Goal: Complete application form

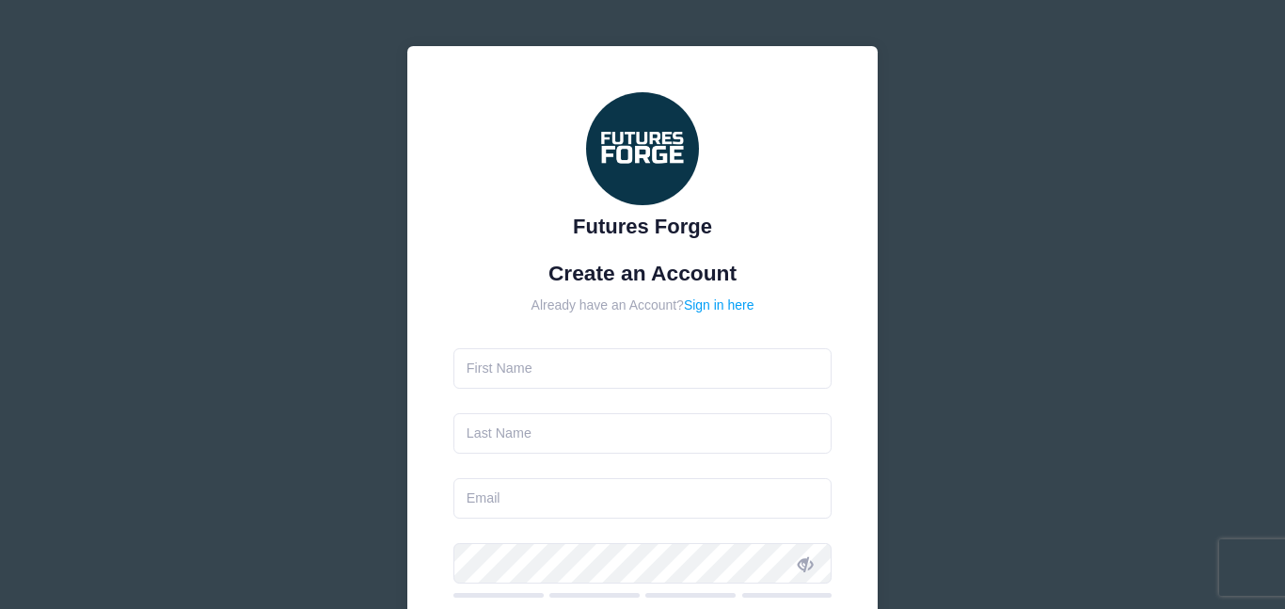
click at [529, 387] on input "text" at bounding box center [642, 368] width 379 height 40
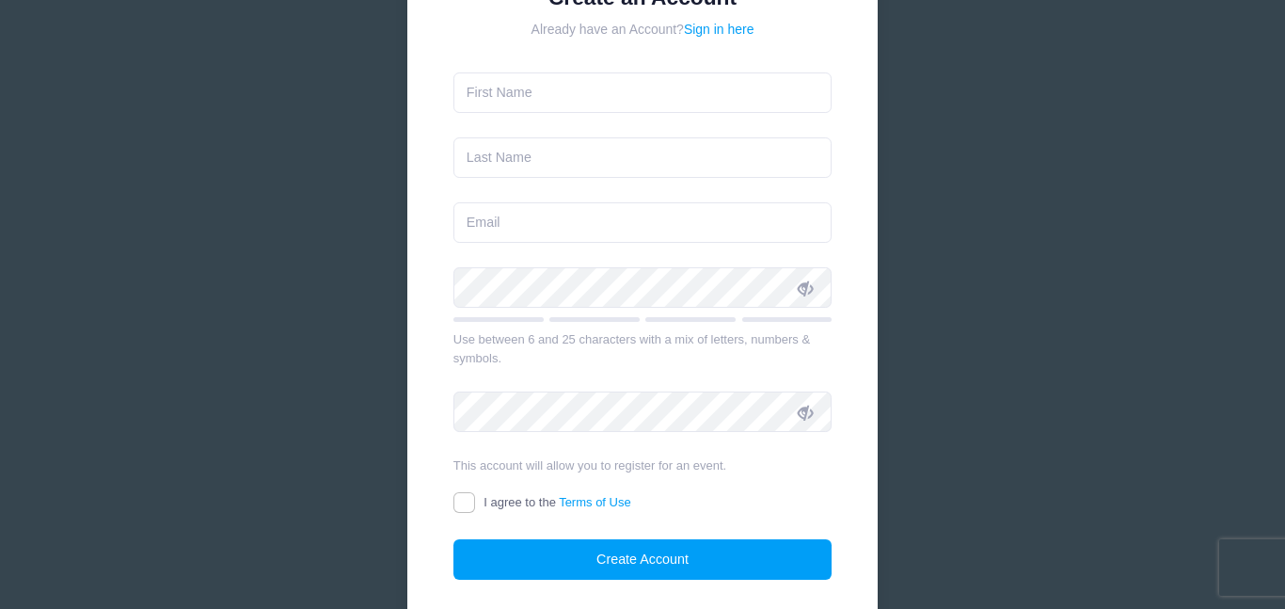
scroll to position [290, 0]
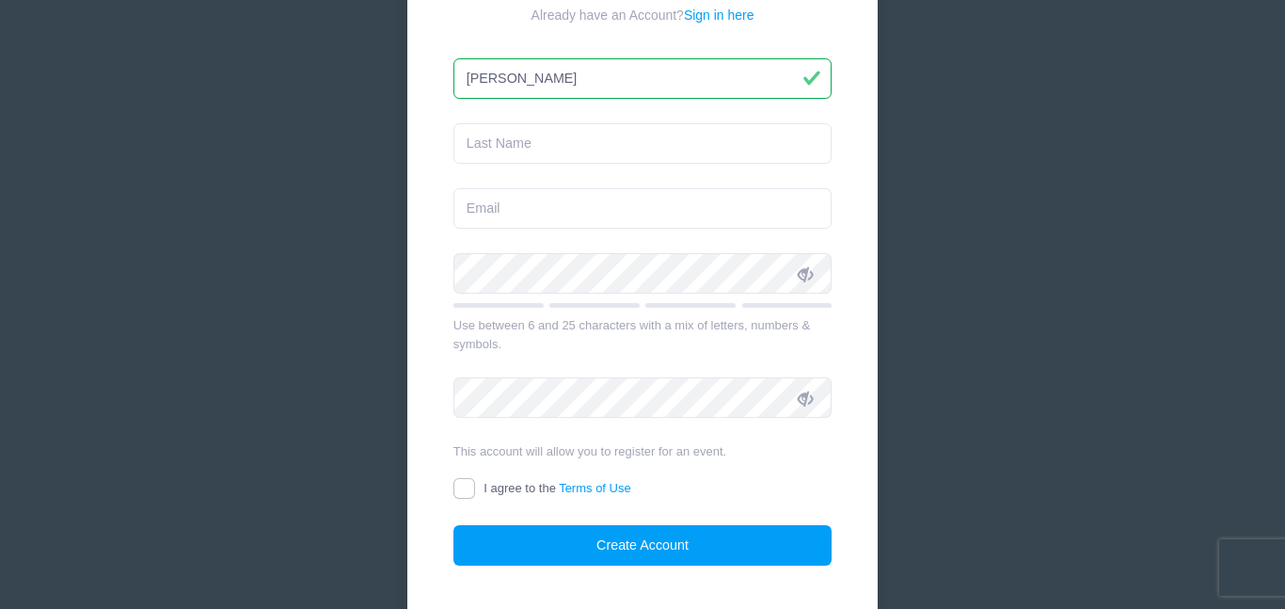
type input "[PERSON_NAME]"
click at [517, 88] on input "[PERSON_NAME]" at bounding box center [642, 78] width 379 height 40
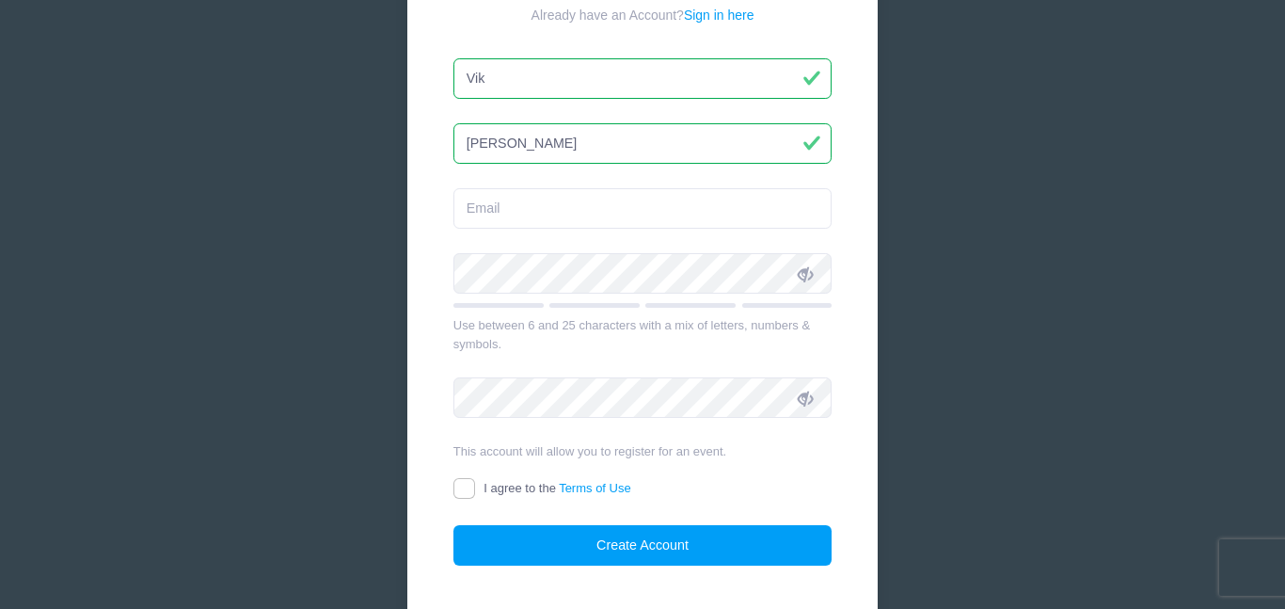
type input "Vik"
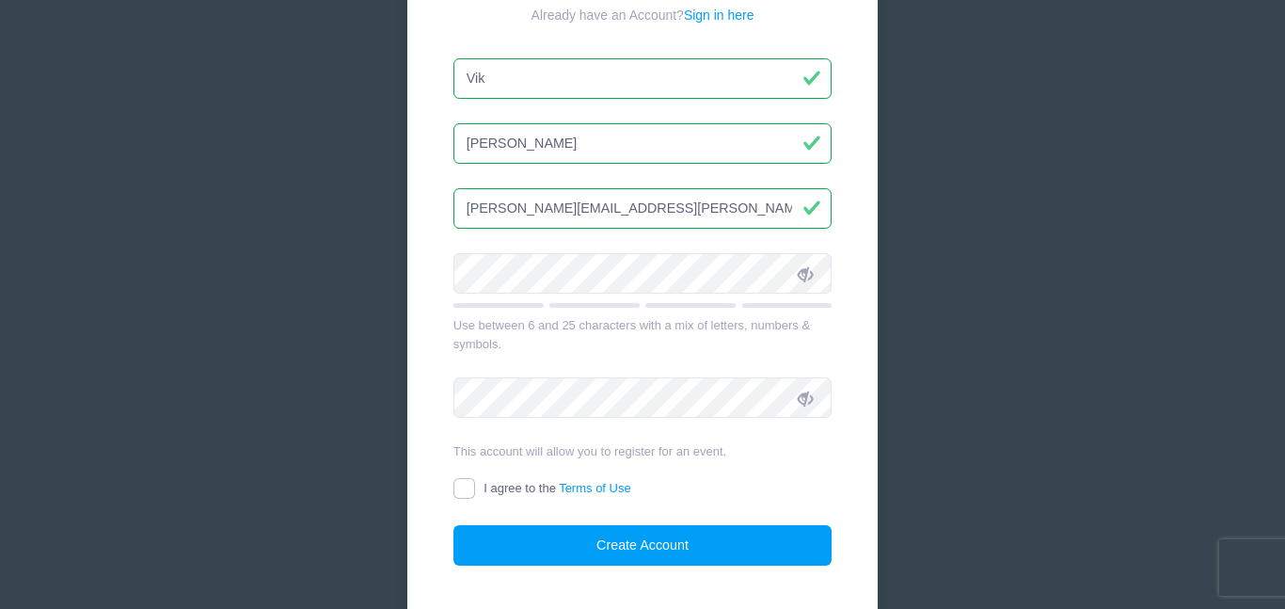
type input "[PERSON_NAME][EMAIL_ADDRESS][PERSON_NAME][DOMAIN_NAME]"
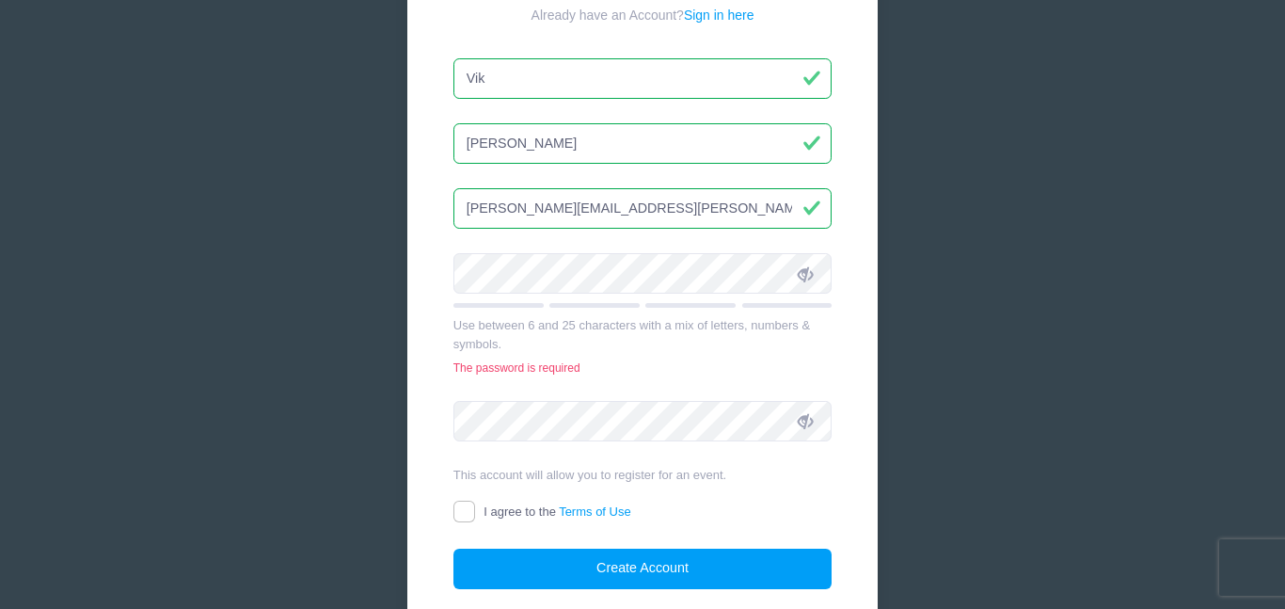
click at [987, 233] on div "Futures Forge Create an Account Already have an Account? Sign in here Vik" at bounding box center [642, 233] width 1285 height 1046
click at [625, 305] on div at bounding box center [594, 305] width 90 height 5
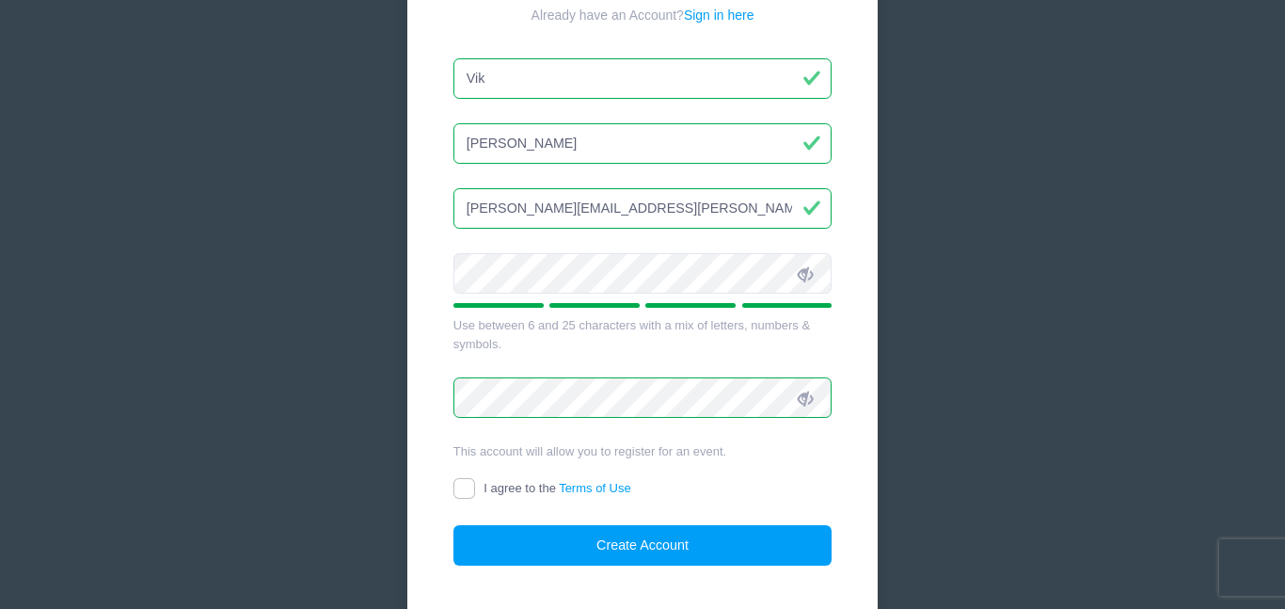
click at [800, 283] on span at bounding box center [805, 273] width 32 height 32
click at [803, 277] on icon at bounding box center [805, 273] width 15 height 15
click at [459, 484] on input "I agree to the Terms of Use" at bounding box center [464, 489] width 22 height 22
checkbox input "true"
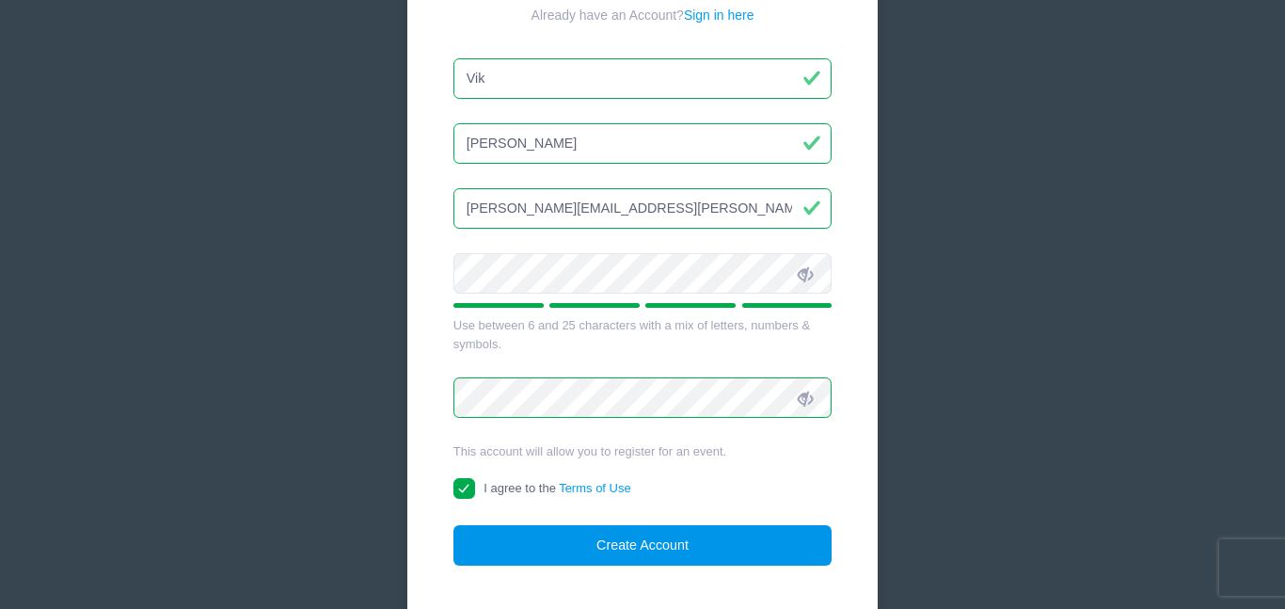
click at [531, 553] on button "Create Account" at bounding box center [642, 545] width 379 height 40
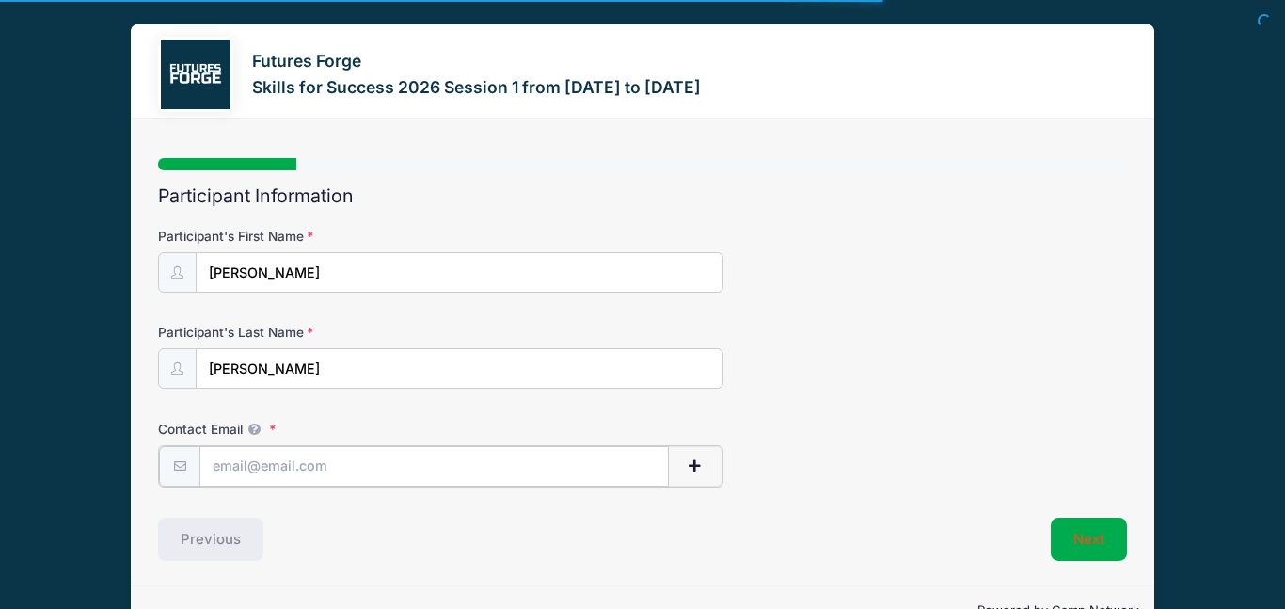
click at [373, 472] on input "Contact Email" at bounding box center [433, 466] width 469 height 40
click at [333, 466] on input "Contact Email" at bounding box center [433, 466] width 469 height 40
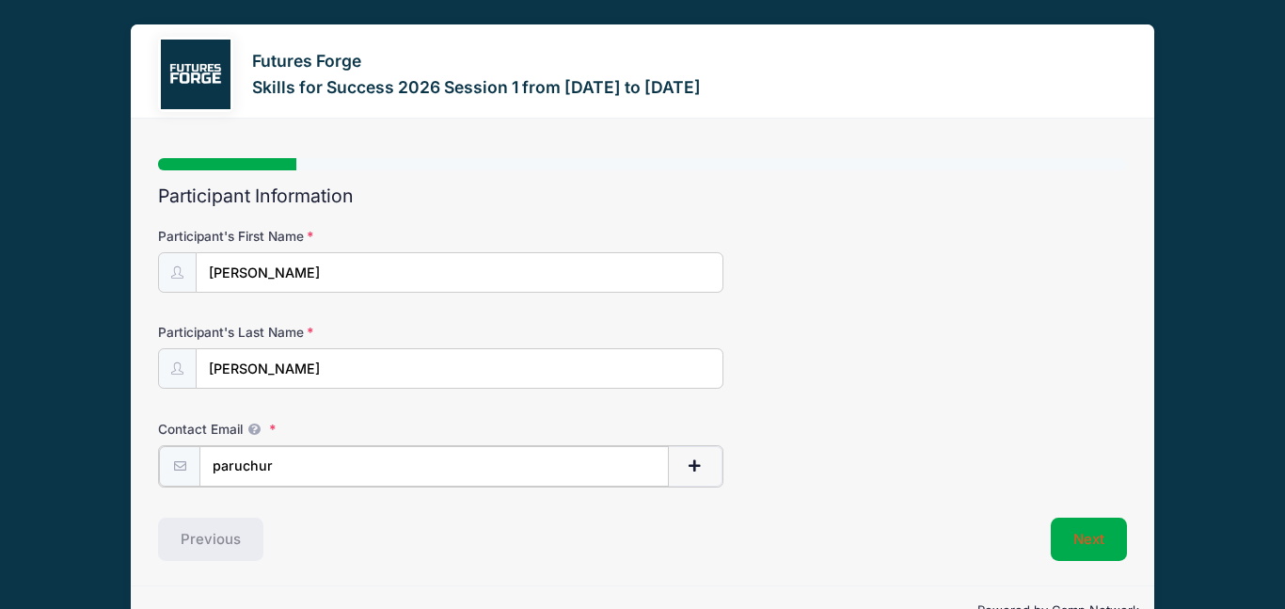
type input "[PERSON_NAME]"
type input "[PERSON_NAME].[PERSON_NAME]"
type input "[PERSON_NAME]"
type input "[PERSON_NAME].v"
type input "[PERSON_NAME]"
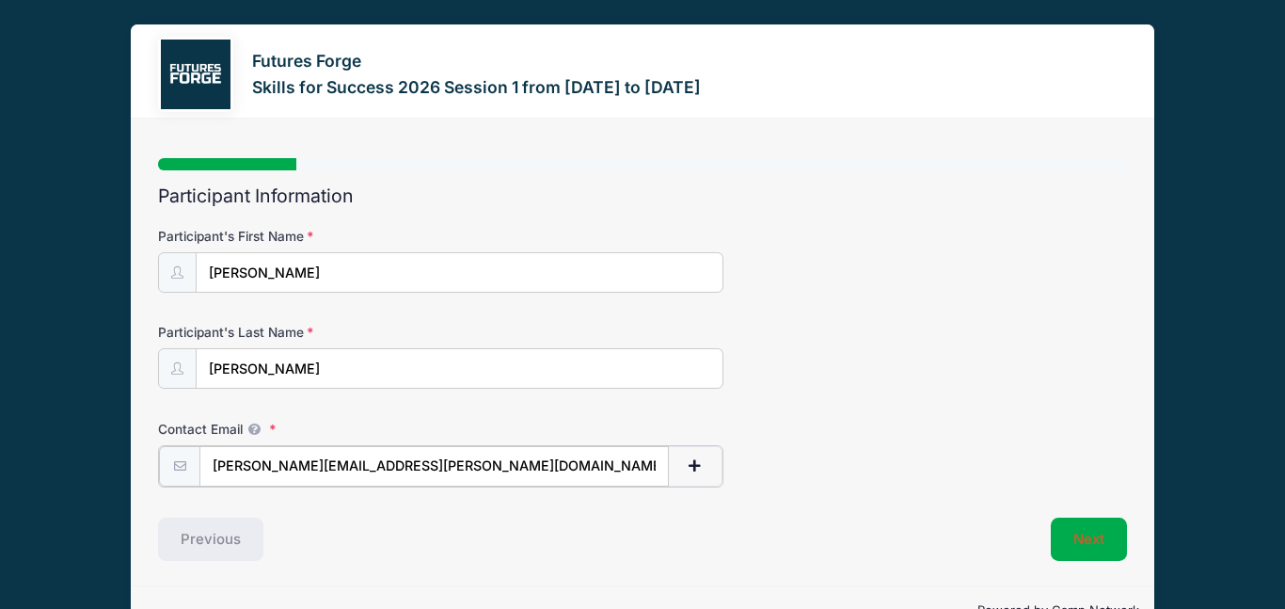
click at [219, 471] on input "Paruchuri.vikyath@gmail.com" at bounding box center [433, 466] width 469 height 40
type input "[PERSON_NAME][EMAIL_ADDRESS][PERSON_NAME][DOMAIN_NAME]"
click at [1073, 538] on button "Next" at bounding box center [1089, 536] width 76 height 43
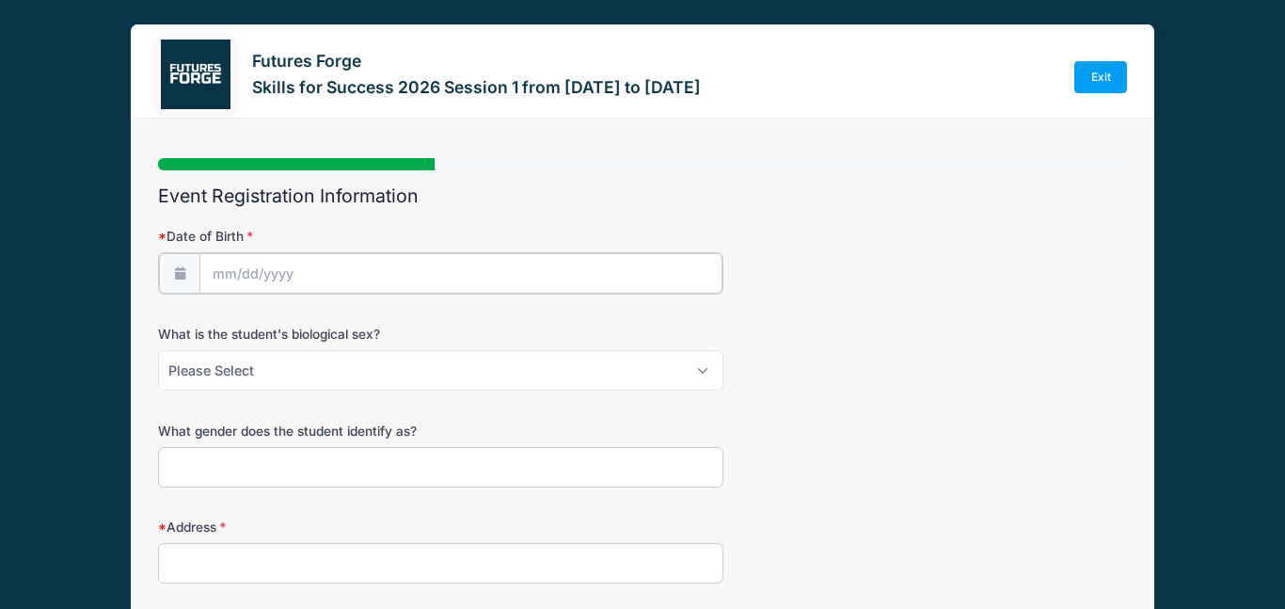
click at [256, 281] on body "Processing Request Please wait... Processing Request Please wait... Processing …" at bounding box center [642, 304] width 1285 height 609
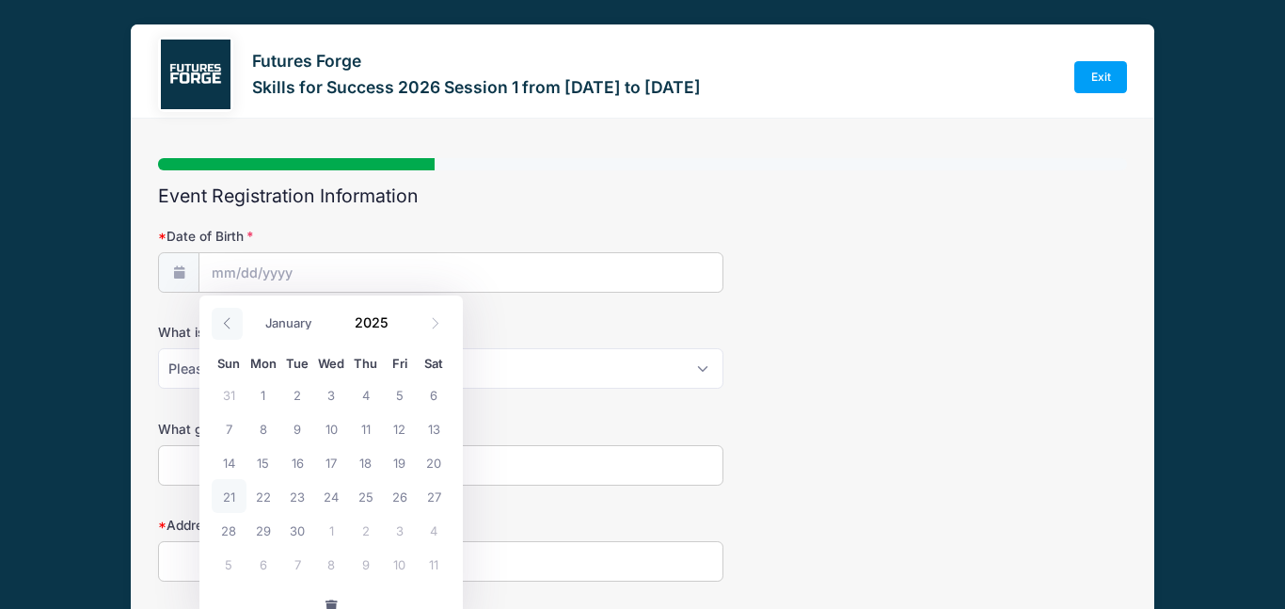
click at [224, 333] on span at bounding box center [227, 324] width 31 height 32
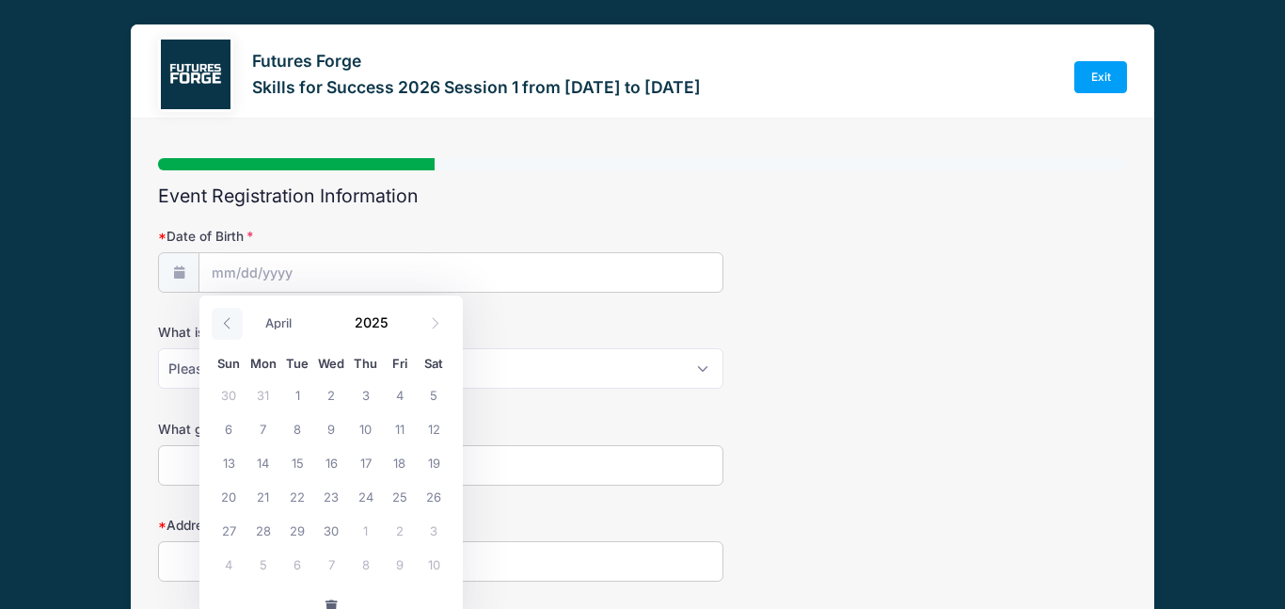
click at [224, 333] on span at bounding box center [227, 324] width 31 height 32
select select "0"
click at [224, 333] on span at bounding box center [227, 324] width 31 height 32
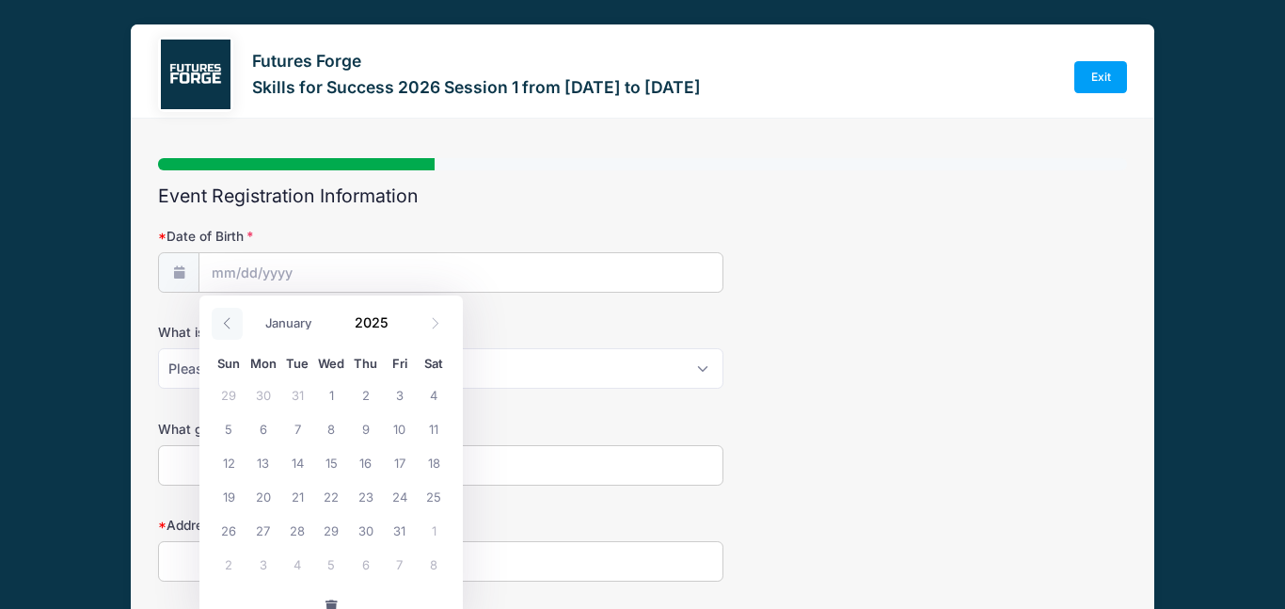
type input "2024"
click at [224, 333] on span at bounding box center [227, 324] width 31 height 32
select select "8"
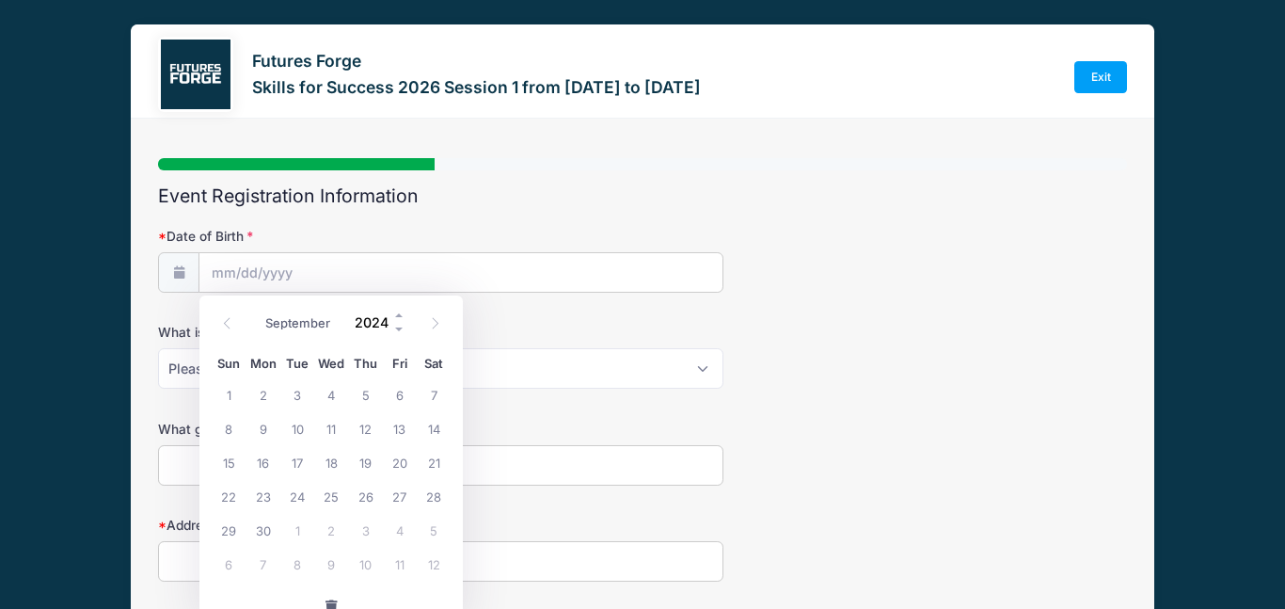
click at [358, 331] on input "2024" at bounding box center [375, 322] width 61 height 28
click at [395, 313] on span at bounding box center [399, 315] width 13 height 14
click at [397, 328] on span at bounding box center [399, 330] width 13 height 14
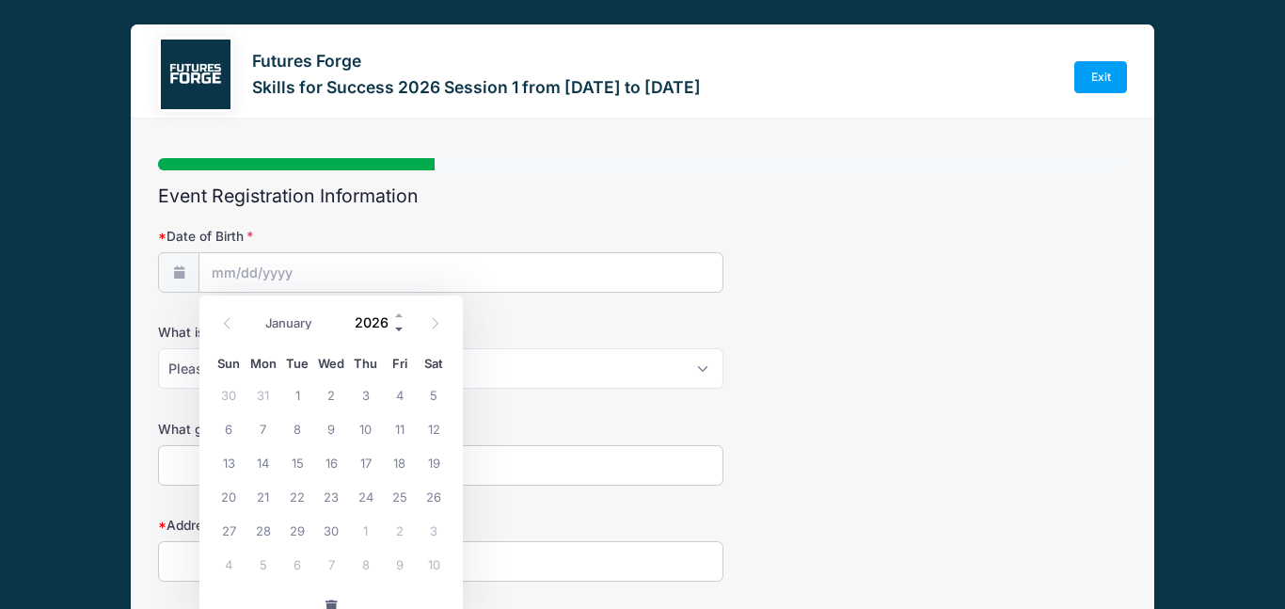
click at [397, 328] on span at bounding box center [399, 330] width 13 height 14
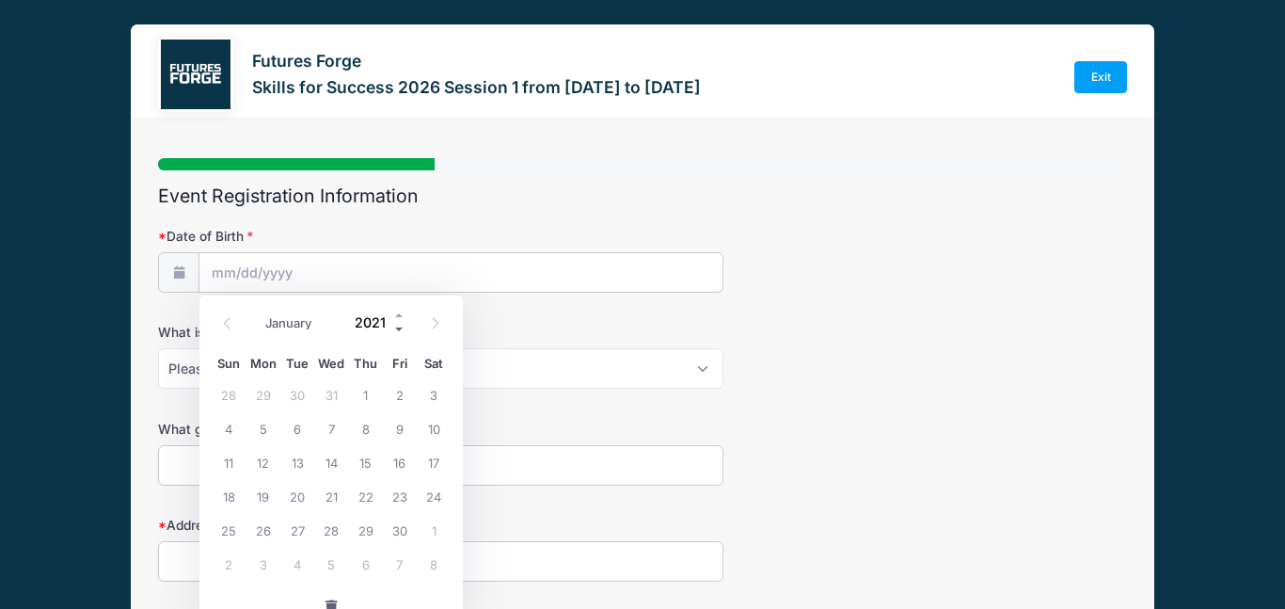
click at [397, 328] on span at bounding box center [399, 330] width 13 height 14
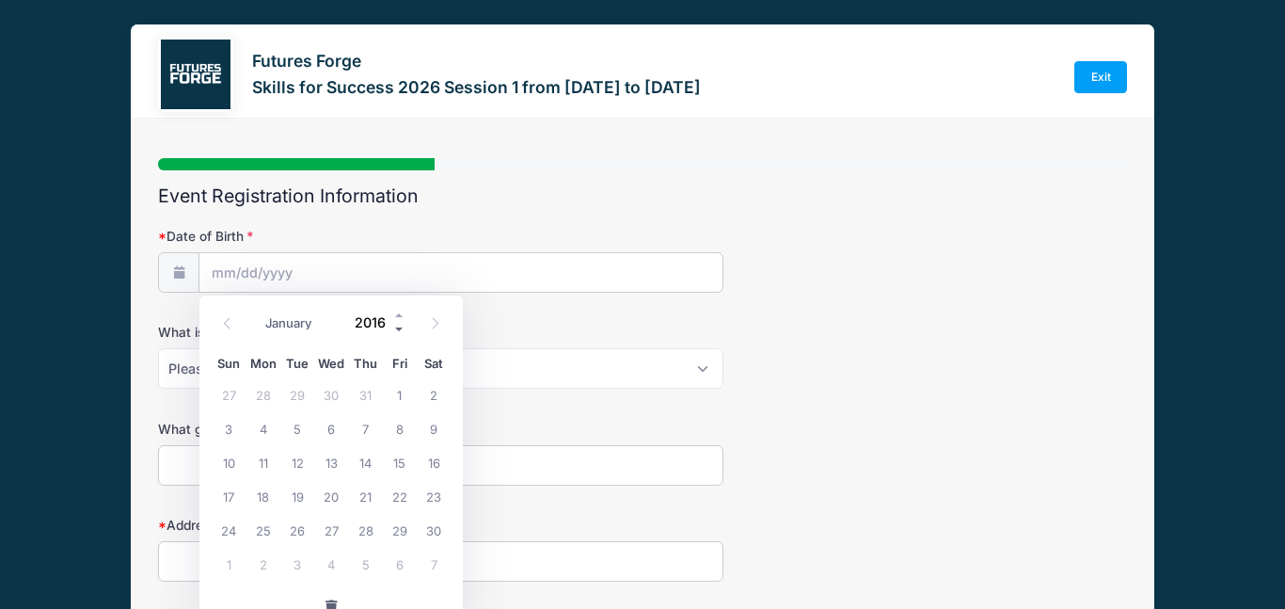
click at [397, 328] on span at bounding box center [399, 330] width 13 height 14
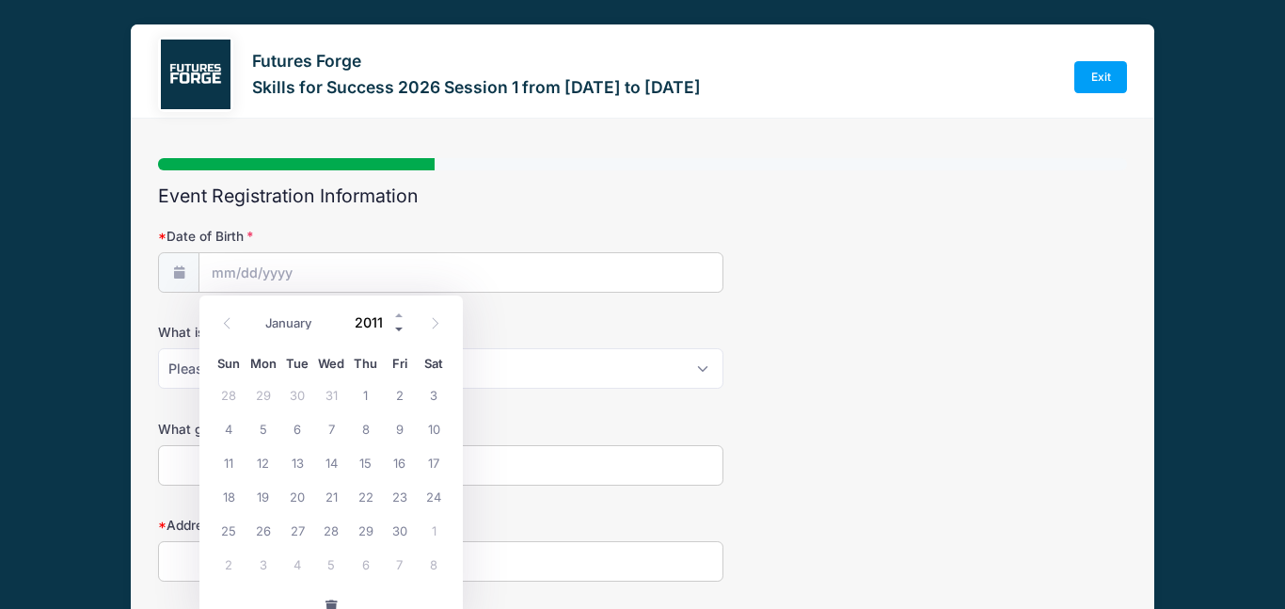
click at [397, 328] on span at bounding box center [399, 330] width 13 height 14
type input "2009"
click at [327, 318] on select "January February March April May June July August September October November De…" at bounding box center [298, 323] width 84 height 24
select select "9"
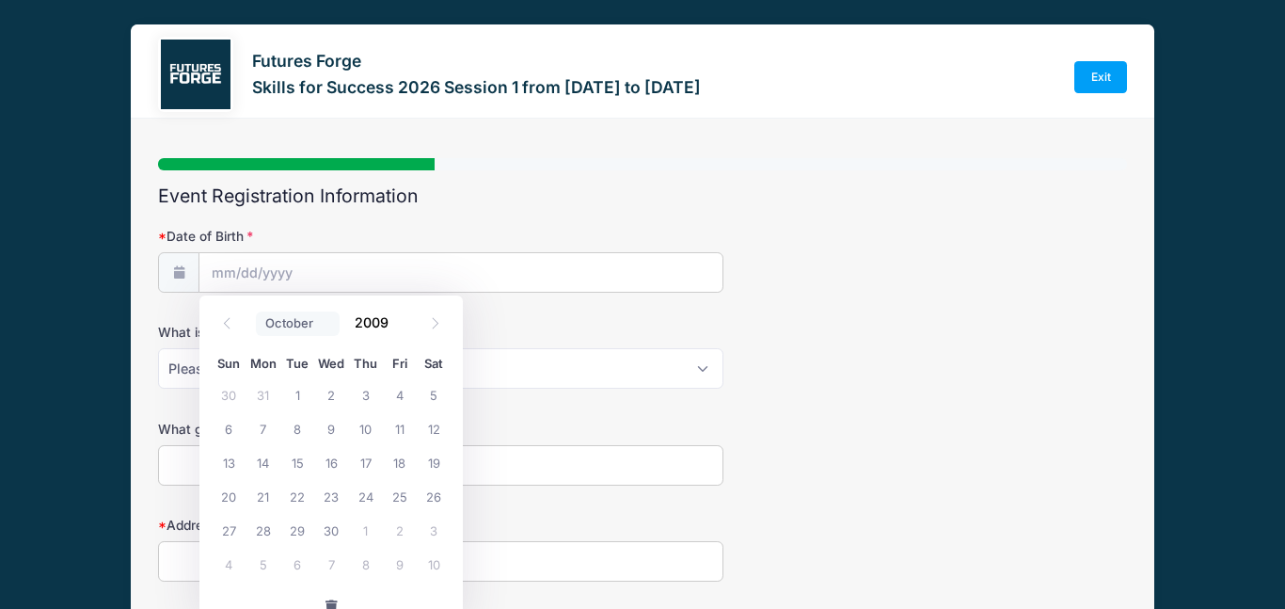
click at [256, 311] on select "January February March April May June July August September October November De…" at bounding box center [298, 323] width 84 height 24
click at [424, 533] on span "31" at bounding box center [434, 530] width 34 height 34
type input "10/31/2009"
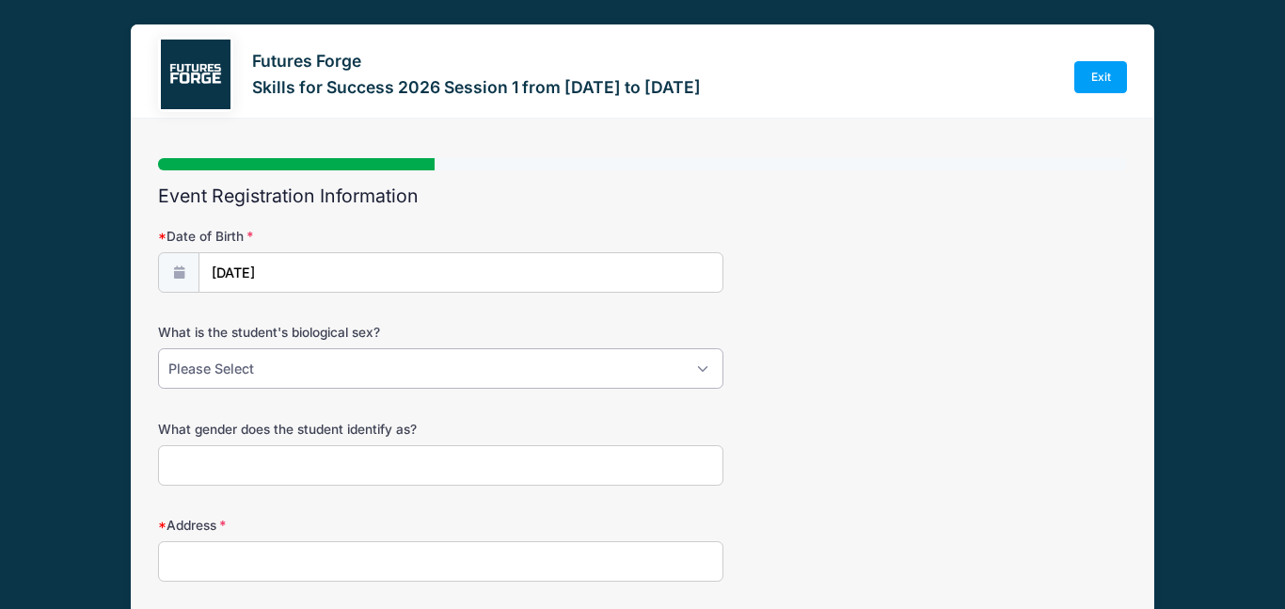
click at [245, 356] on select "Please Select Female Male Intersex" at bounding box center [440, 368] width 565 height 40
select select "Male"
click at [158, 348] on select "Please Select Female Male Intersex" at bounding box center [440, 368] width 565 height 40
click at [230, 458] on input "What gender does the student identify as?" at bounding box center [440, 465] width 565 height 40
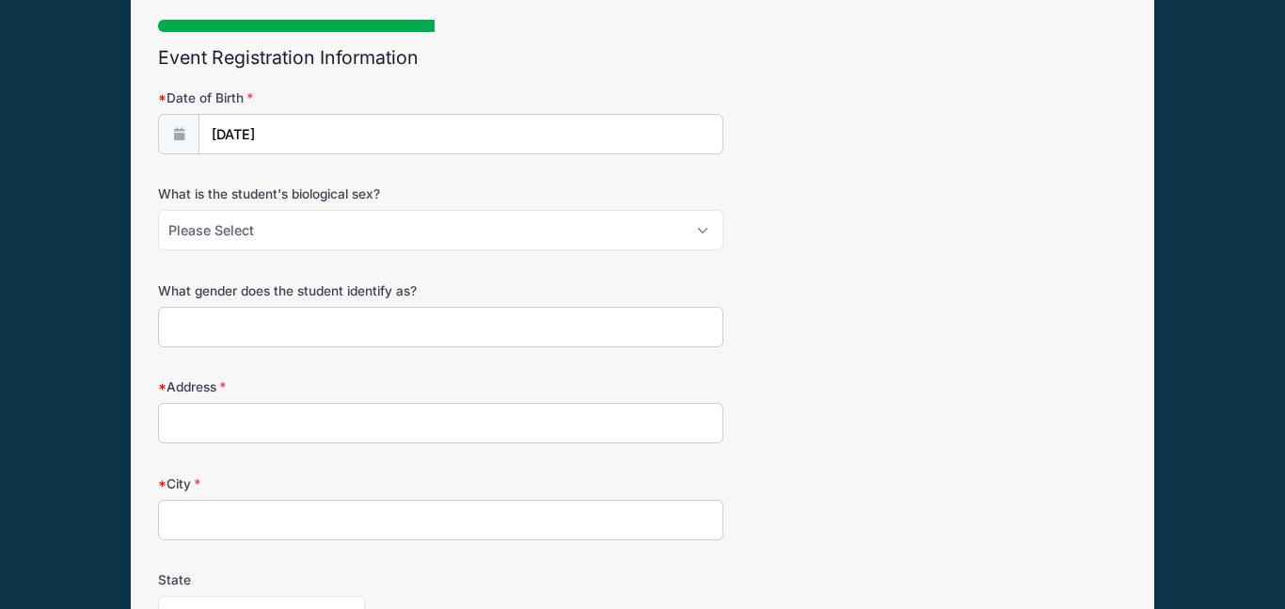
scroll to position [137, 0]
type input "Male"
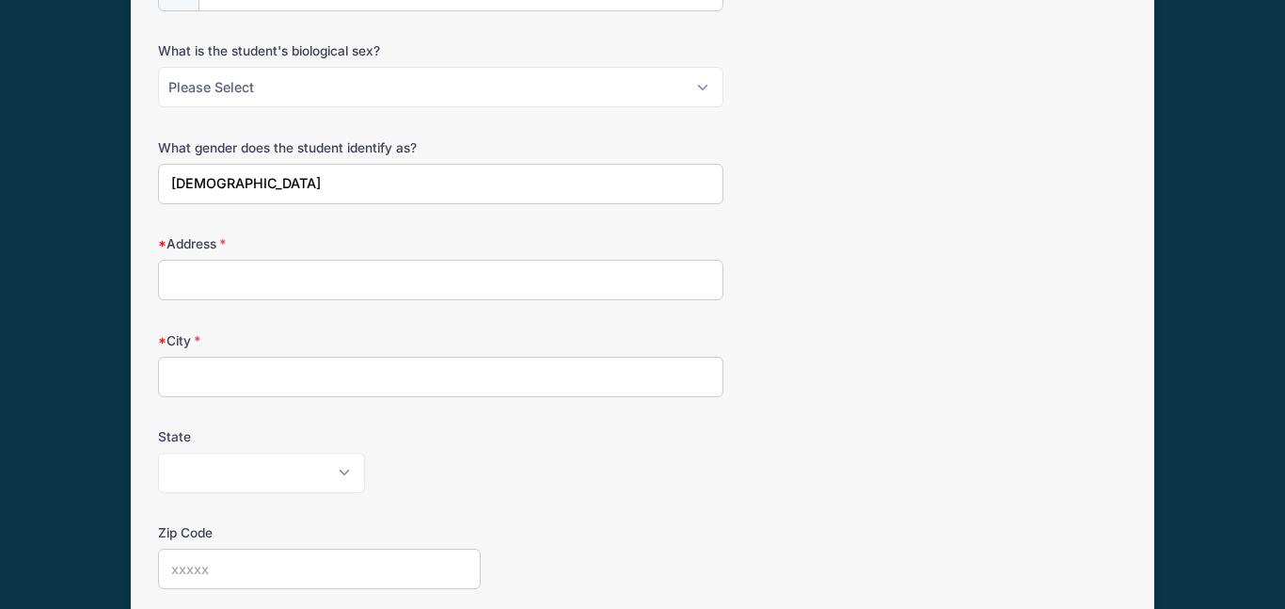
scroll to position [327, 0]
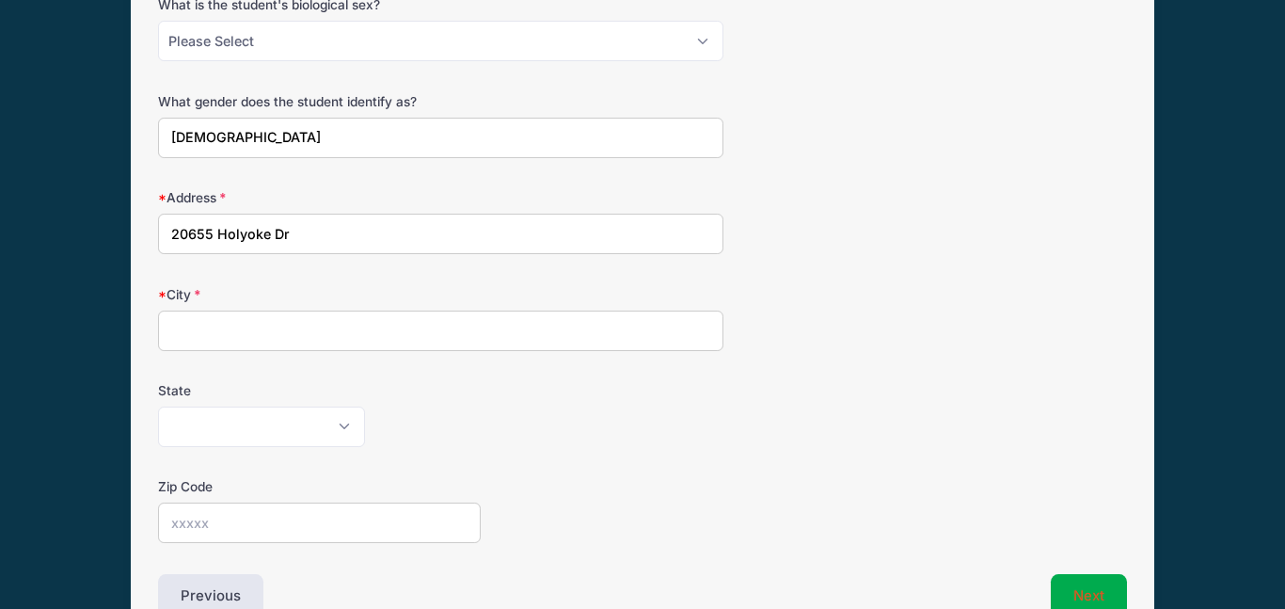
type input "20655 Holyoke Dr"
type input "Ashburn"
click at [158, 406] on select "Alabama Alaska American Samoa Arizona Arkansas Armed Forces Africa Armed Forces…" at bounding box center [261, 426] width 207 height 40
click at [190, 446] on select "Alabama Alaska American Samoa Arizona Arkansas Armed Forces Africa Armed Forces…" at bounding box center [261, 426] width 207 height 40
select select "VA"
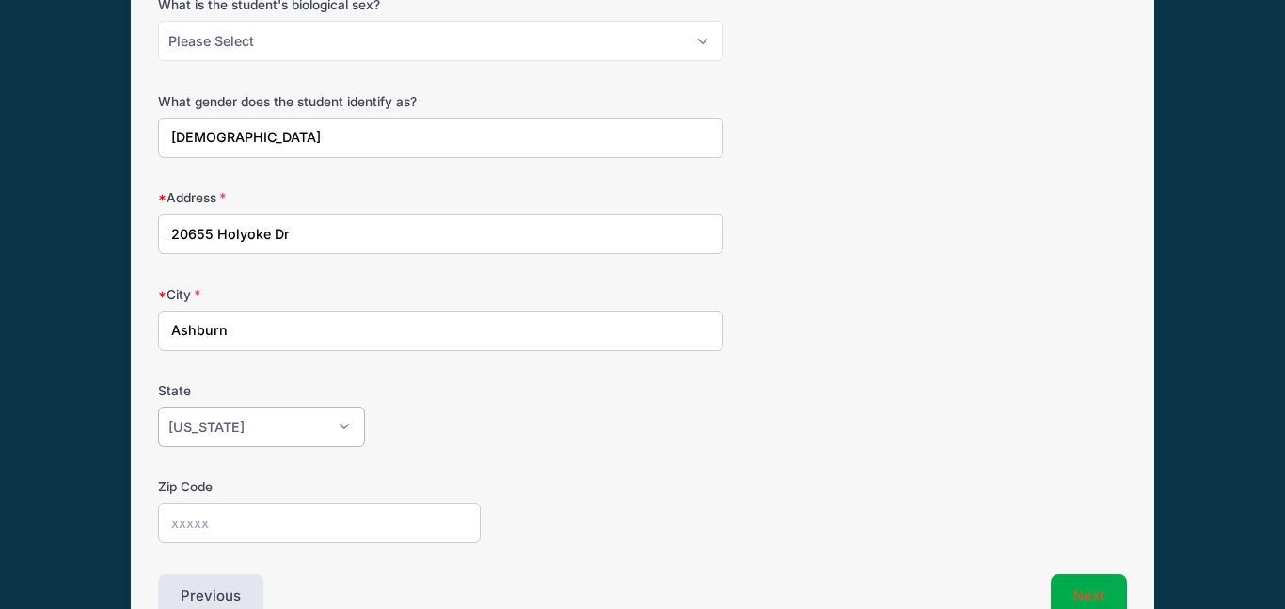
click at [158, 406] on select "Alabama Alaska American Samoa Arizona Arkansas Armed Forces Africa Armed Forces…" at bounding box center [261, 426] width 207 height 40
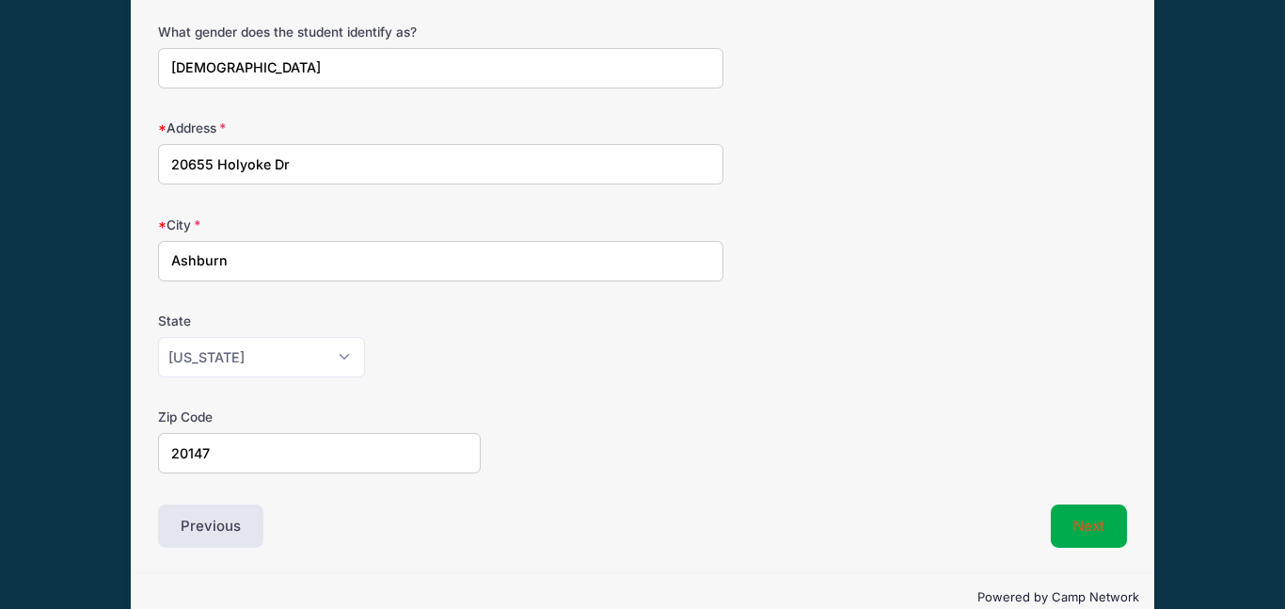
scroll to position [435, 0]
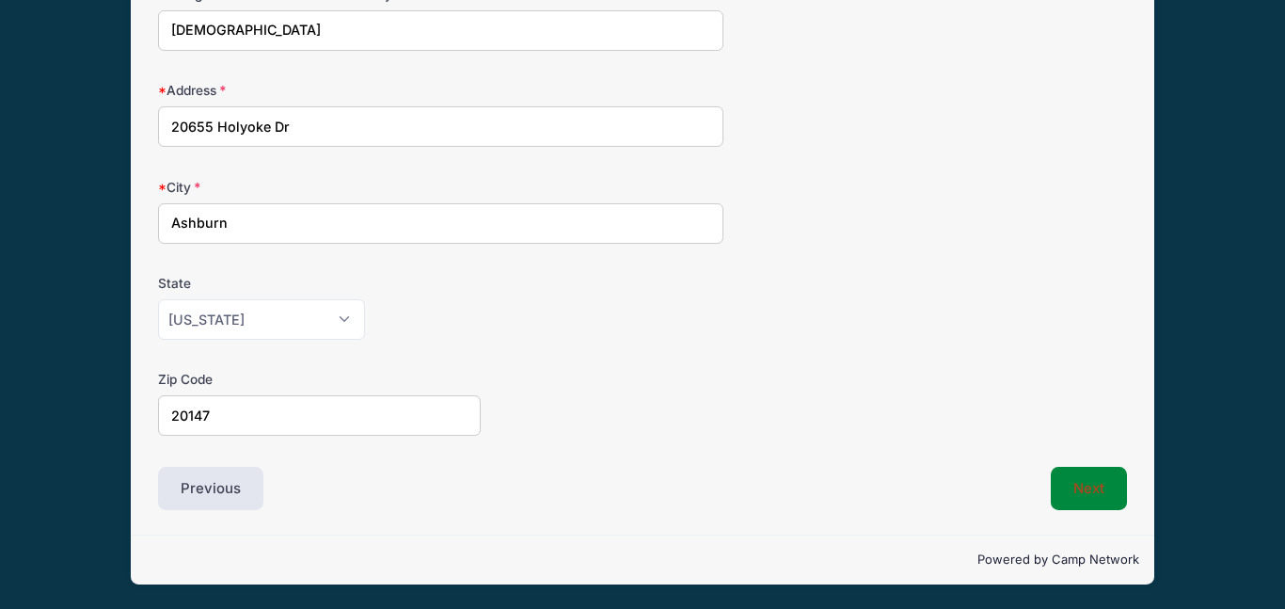
type input "20147"
click at [1084, 486] on button "Next" at bounding box center [1089, 487] width 76 height 43
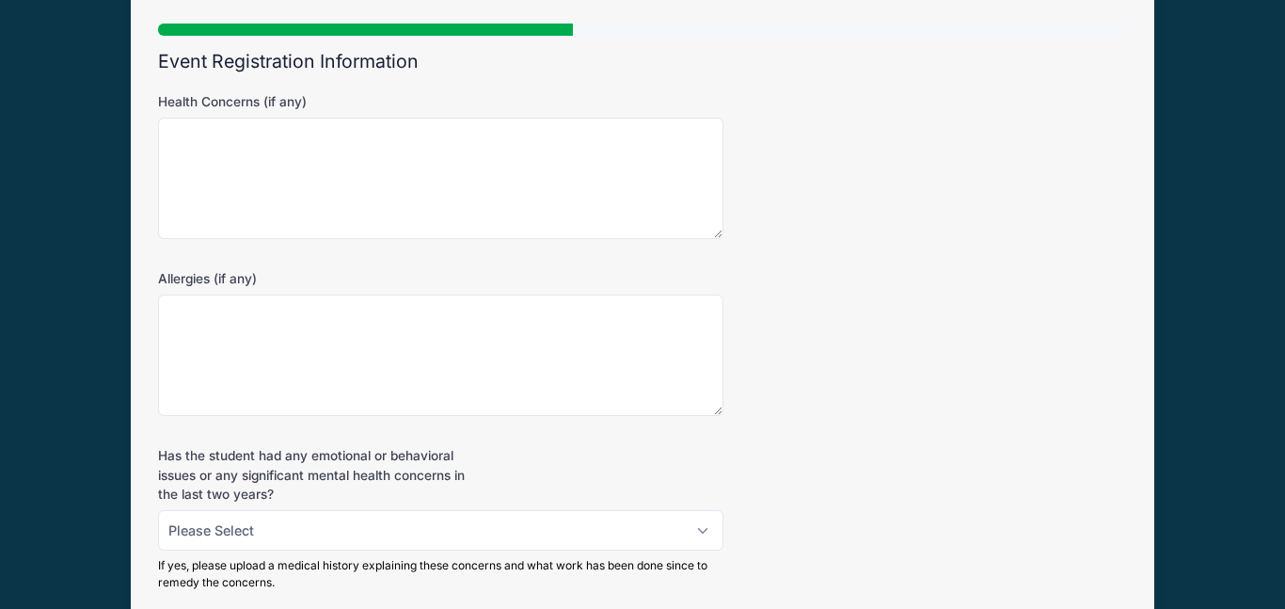
scroll to position [0, 0]
